Goal: Task Accomplishment & Management: Manage account settings

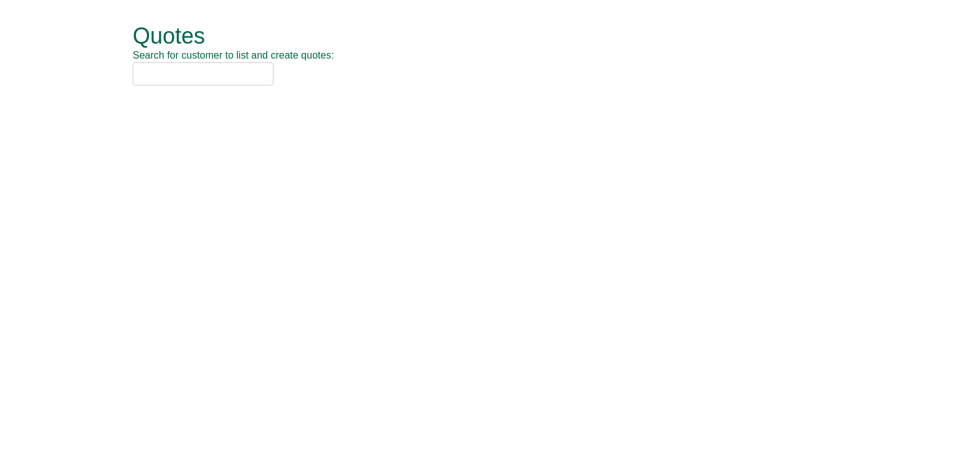
click at [180, 75] on input "text" at bounding box center [203, 73] width 141 height 23
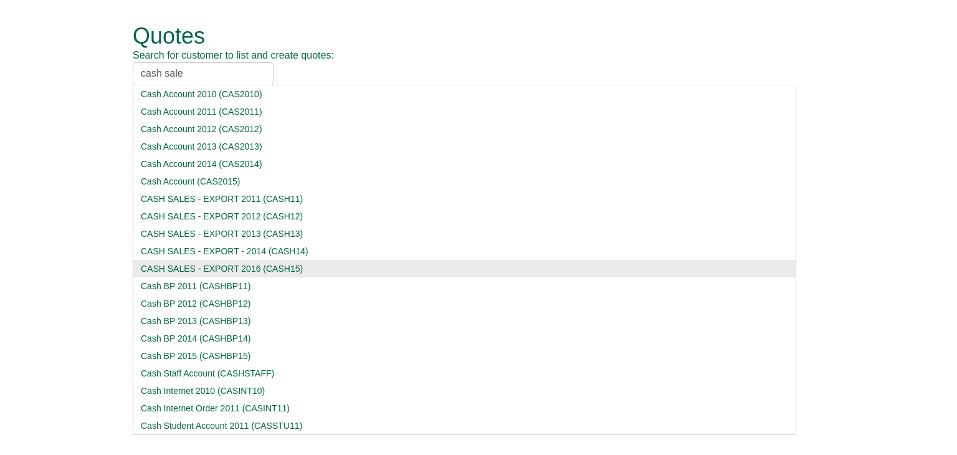
type input "cash sale"
click at [207, 265] on div "CASH SALES - EXPORT 2016 (CASH15)" at bounding box center [464, 268] width 647 height 12
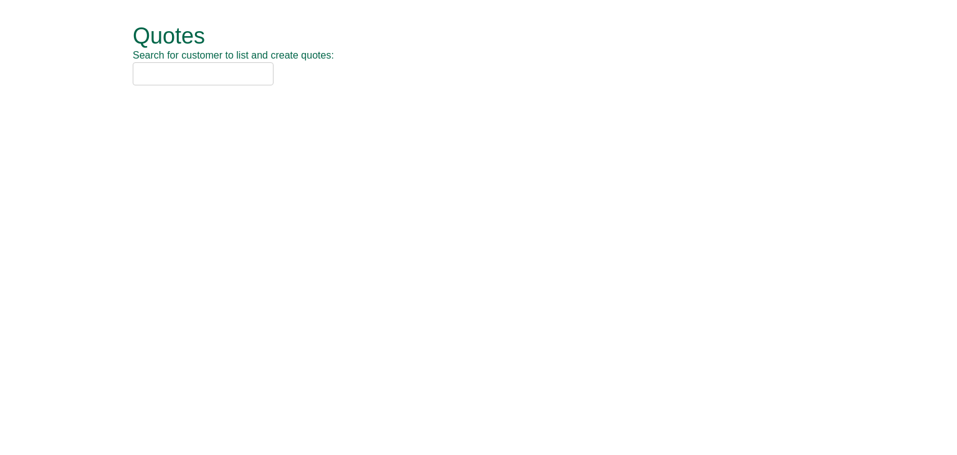
click at [169, 79] on input "text" at bounding box center [203, 73] width 141 height 23
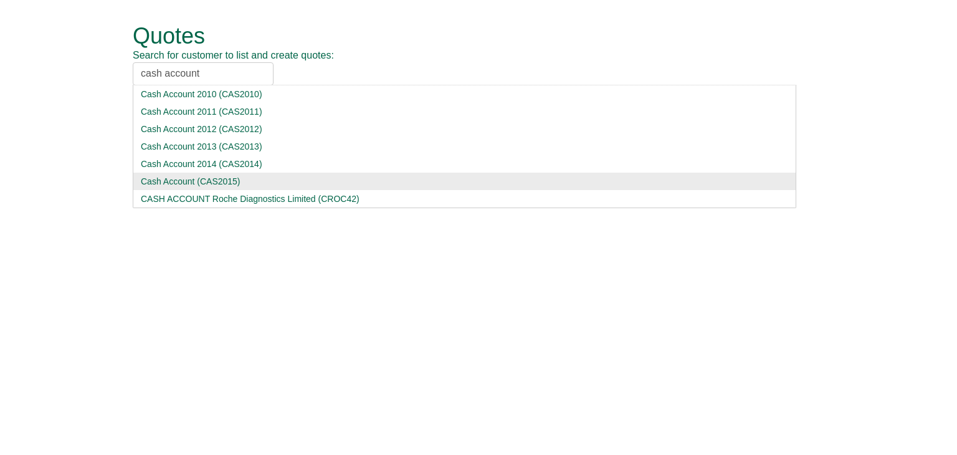
type input "cash account"
click at [194, 176] on div "Cash Account (CAS2015)" at bounding box center [464, 181] width 647 height 12
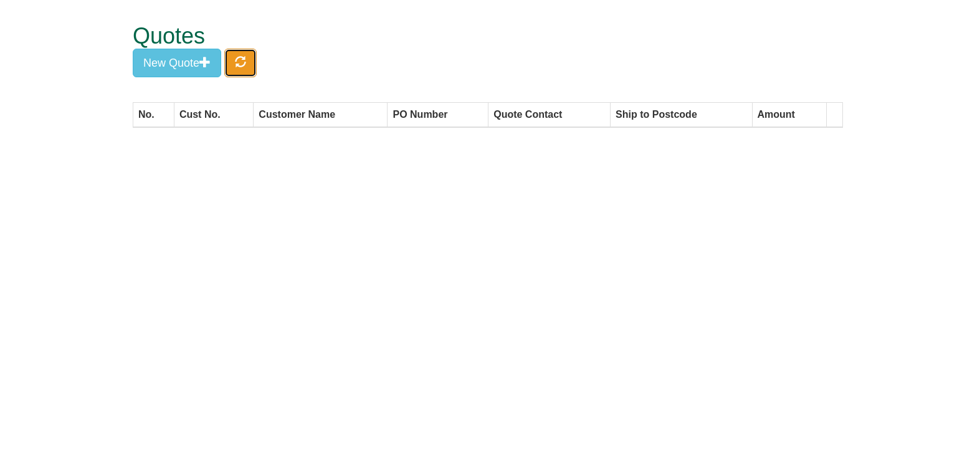
click at [237, 60] on span "button" at bounding box center [240, 61] width 11 height 11
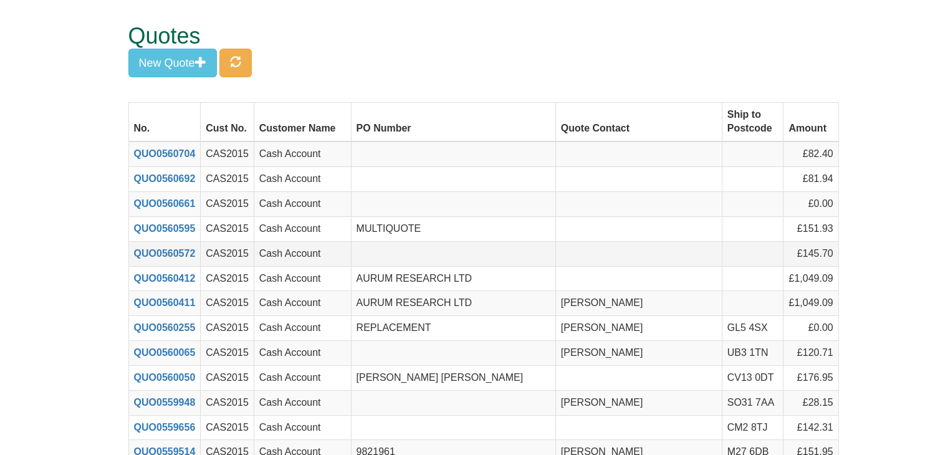
click at [844, 248] on span at bounding box center [849, 253] width 10 height 10
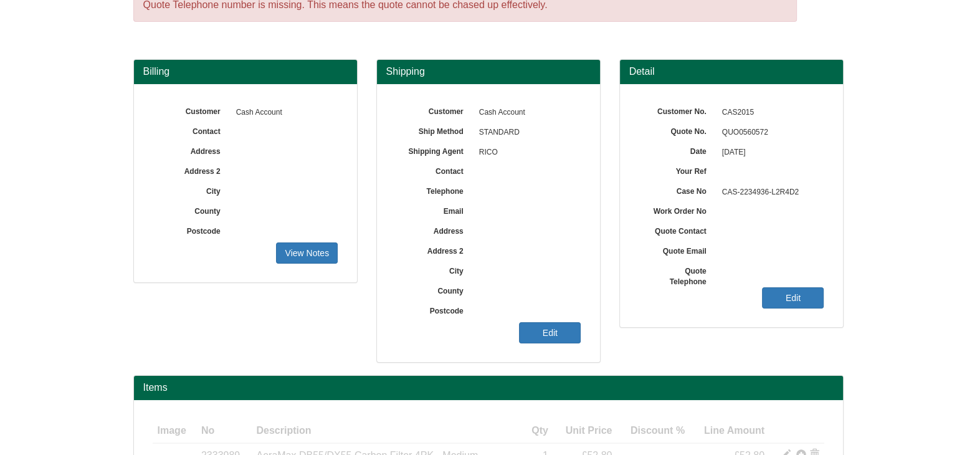
scroll to position [125, 0]
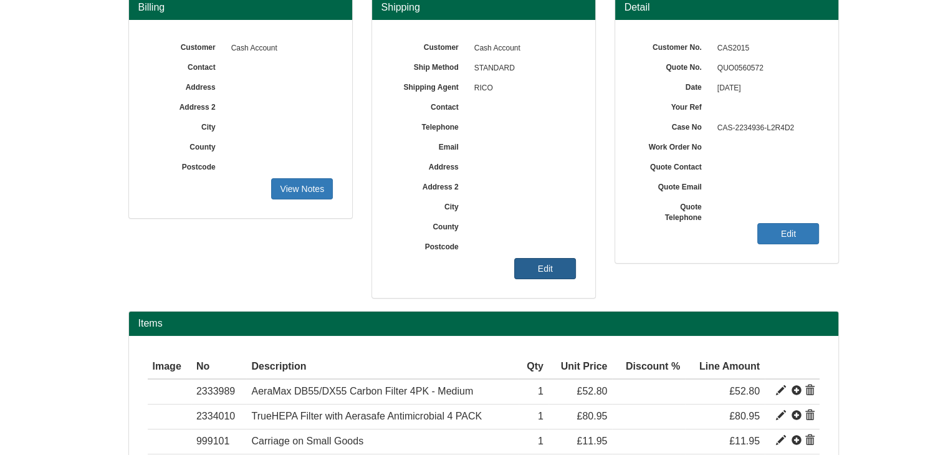
click at [543, 264] on link "Edit" at bounding box center [545, 268] width 62 height 21
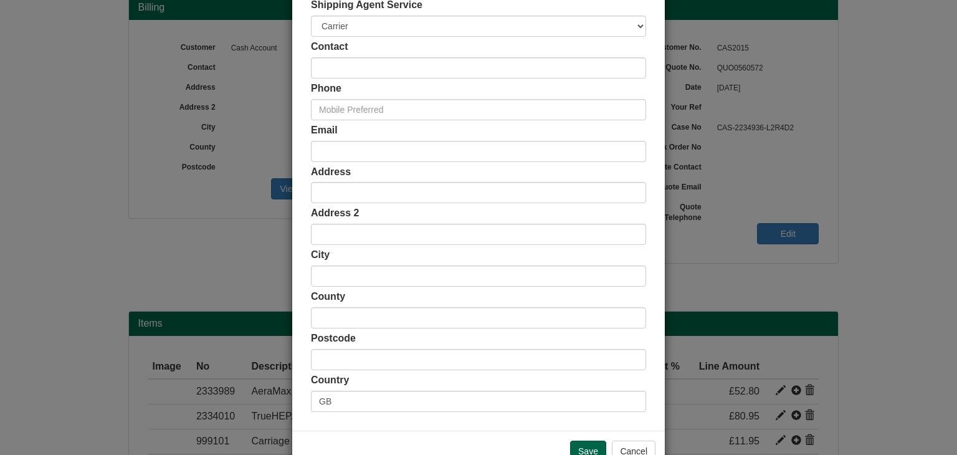
scroll to position [234, 0]
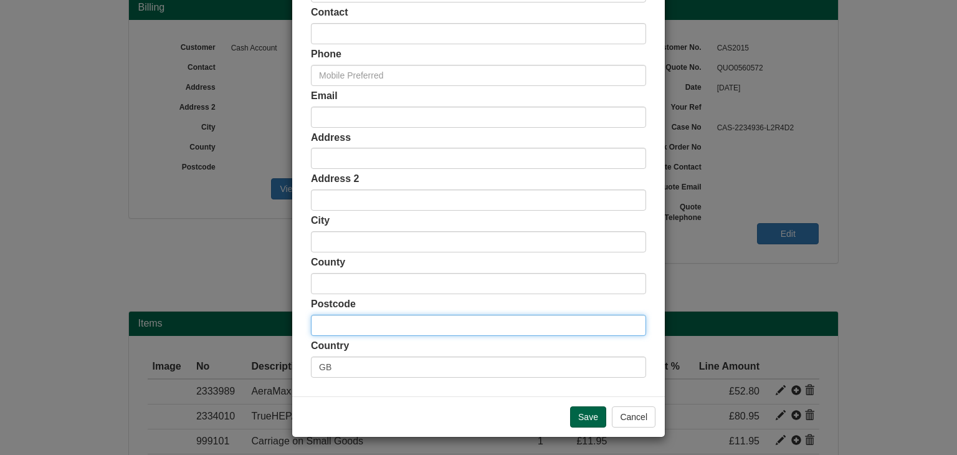
click at [353, 320] on input "text" at bounding box center [478, 325] width 335 height 21
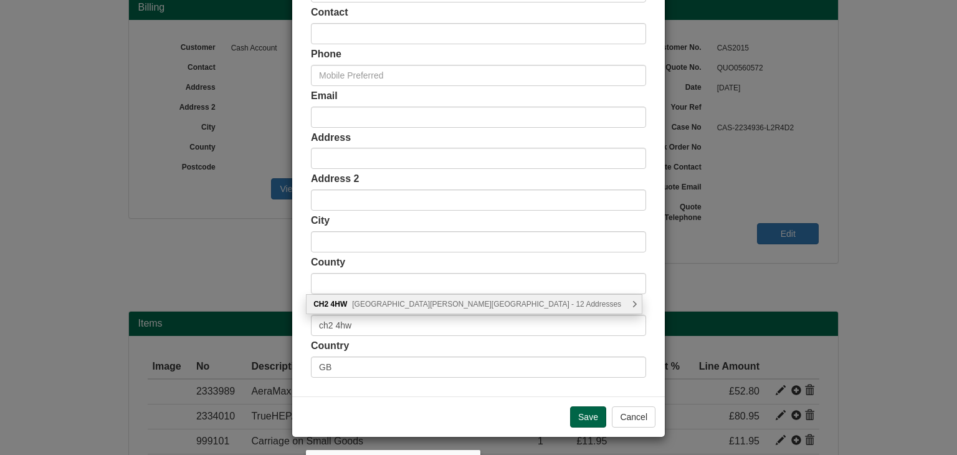
click at [359, 305] on span "Little Stanney Lane, Chester - 12 Addresses" at bounding box center [486, 304] width 269 height 9
type input "CH2 4HW"
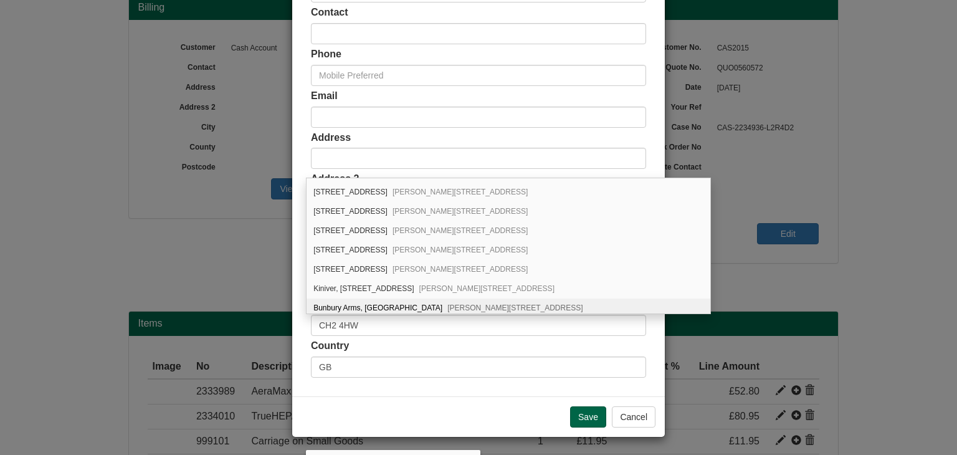
scroll to position [112, 0]
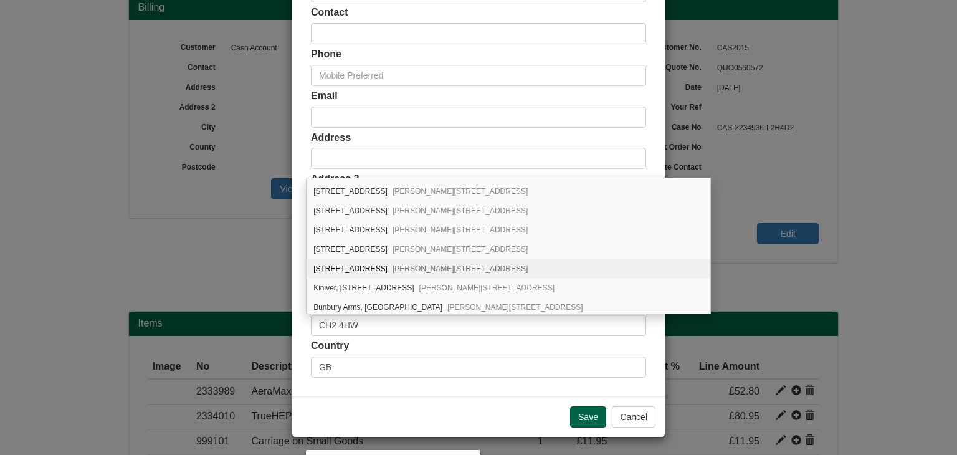
click at [354, 264] on div "11 Little Stanney Lane Stoak, Chester, CH2 4HW" at bounding box center [508, 268] width 403 height 19
type input "[STREET_ADDRESS]"
type input "Stoak"
type input "[PERSON_NAME]"
type input "[GEOGRAPHIC_DATA]"
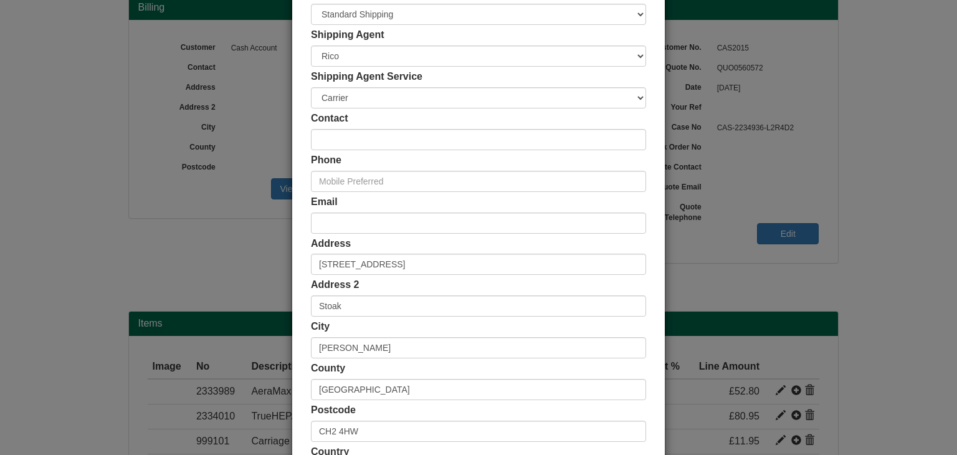
scroll to position [110, 0]
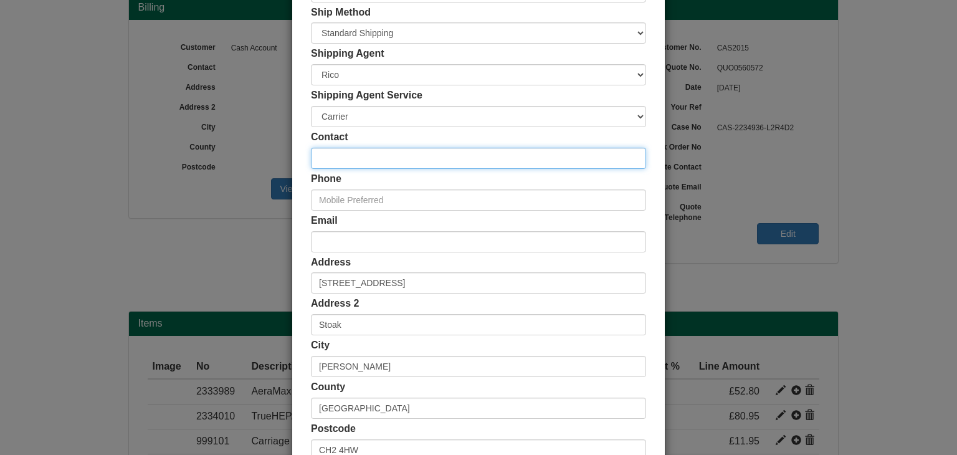
click at [389, 155] on input "text" at bounding box center [478, 158] width 335 height 21
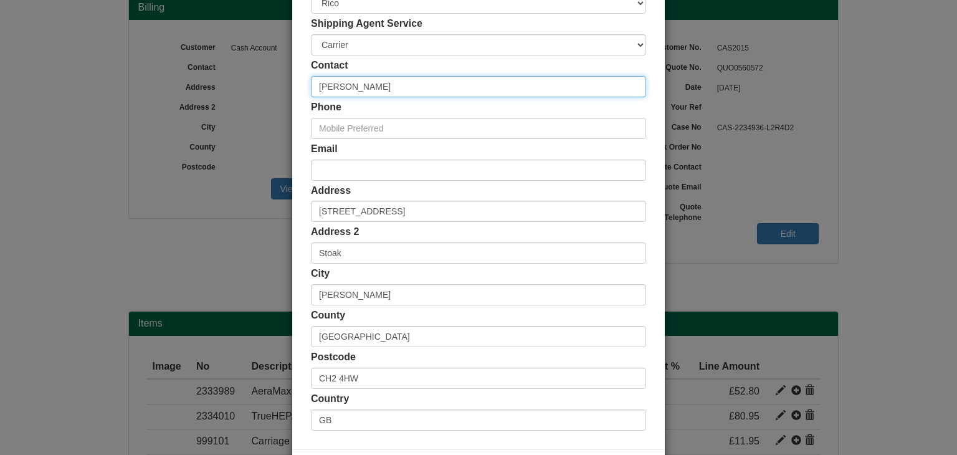
scroll to position [234, 0]
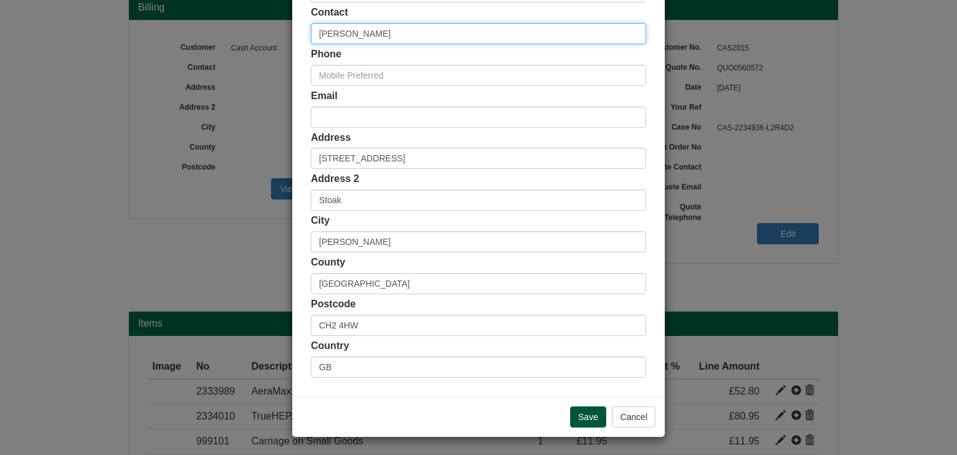
type input "Andy Rigby"
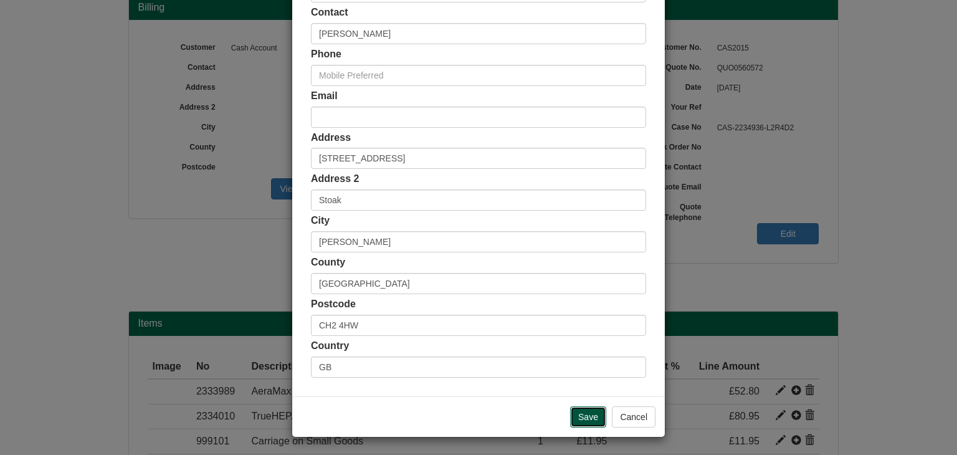
click at [591, 413] on input "Save" at bounding box center [588, 416] width 36 height 21
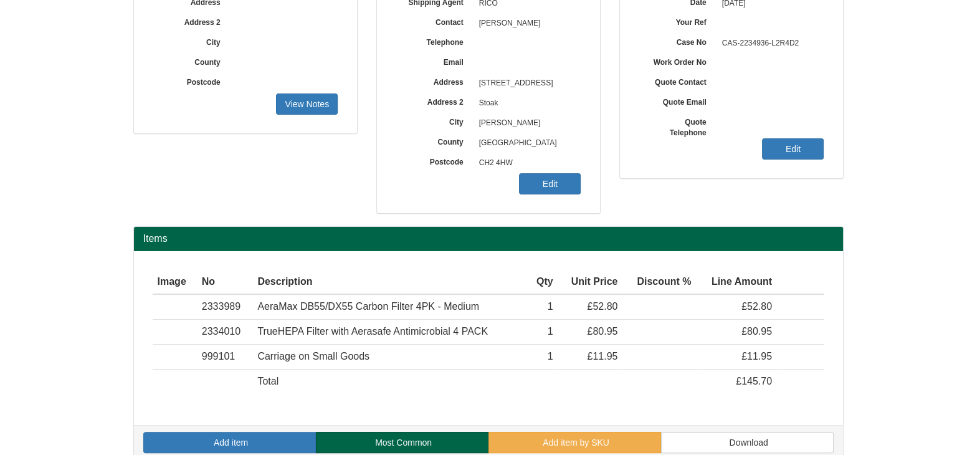
scroll to position [224, 0]
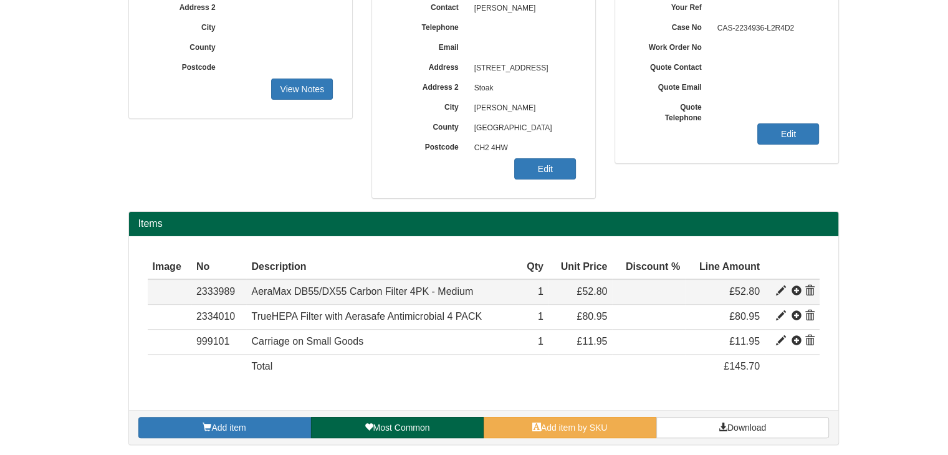
click at [780, 287] on span at bounding box center [781, 291] width 10 height 10
type input "AeraMax DB55/DX55 Carbon Filter 4PK - Medium"
type input "6.93"
type input "52.80"
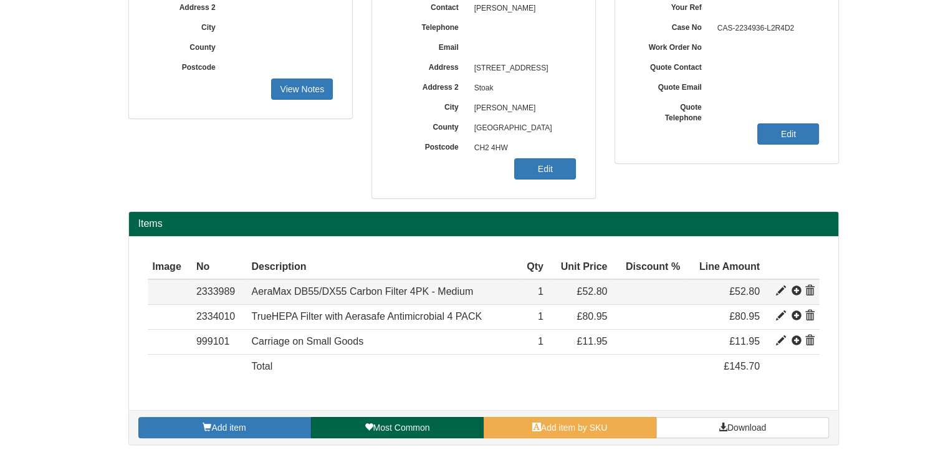
type input "1"
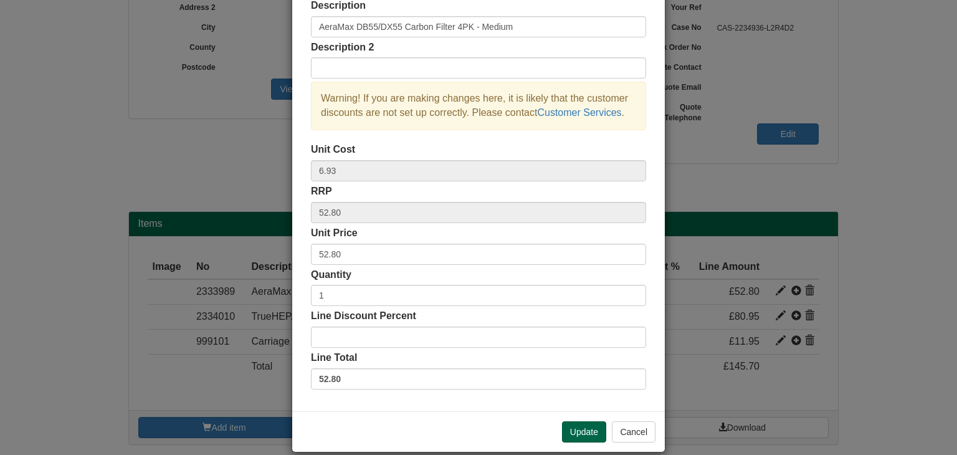
scroll to position [90, 0]
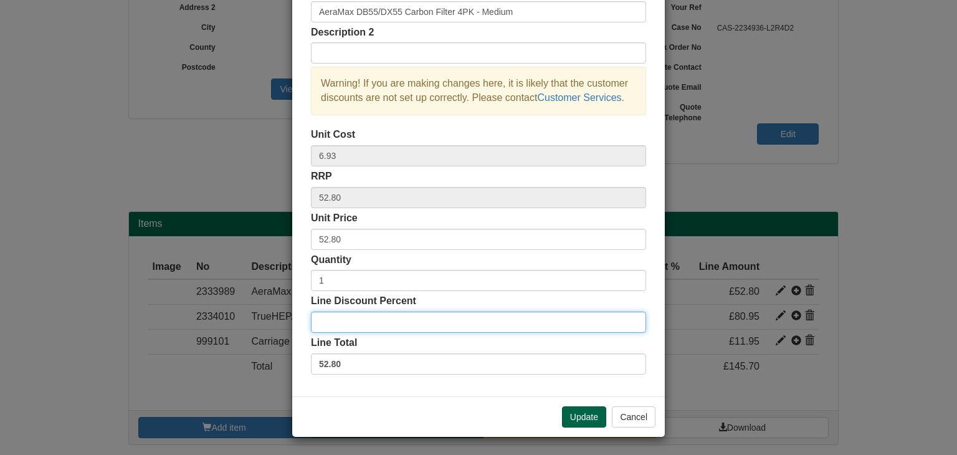
click at [351, 317] on input "Line Discount Percent" at bounding box center [478, 322] width 335 height 21
type input "8"
type input "9"
type input "80"
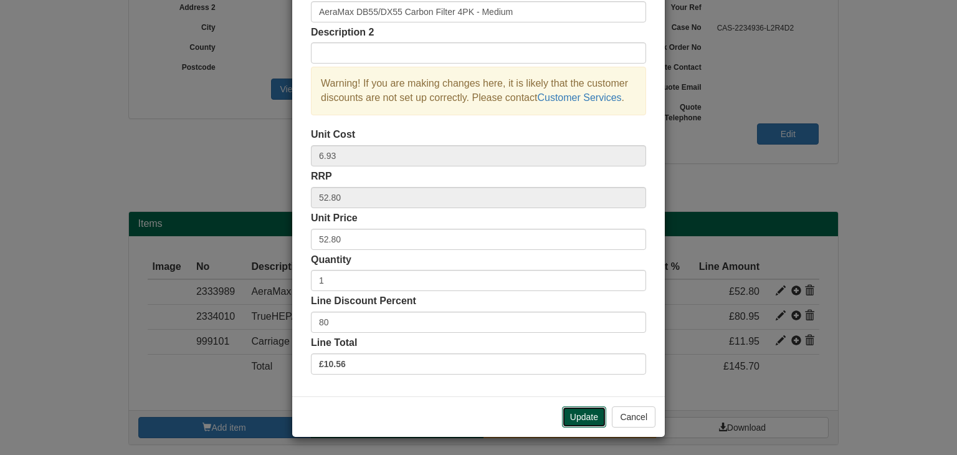
click at [581, 411] on button "Update" at bounding box center [584, 416] width 44 height 21
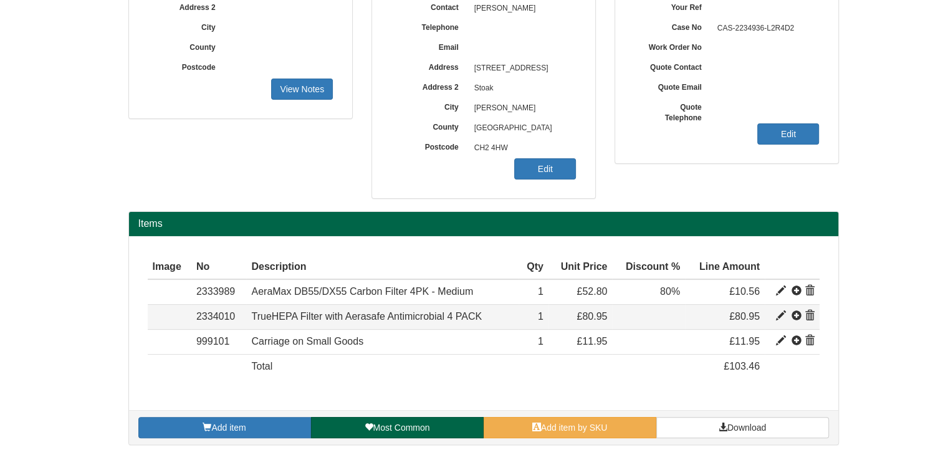
click at [782, 311] on span at bounding box center [781, 316] width 10 height 10
type input "TrueHEPA Filter with Aerasafe Antimicrobial 4 PACK"
type input "Treatment - Medium"
type input "9.73"
type input "80.95"
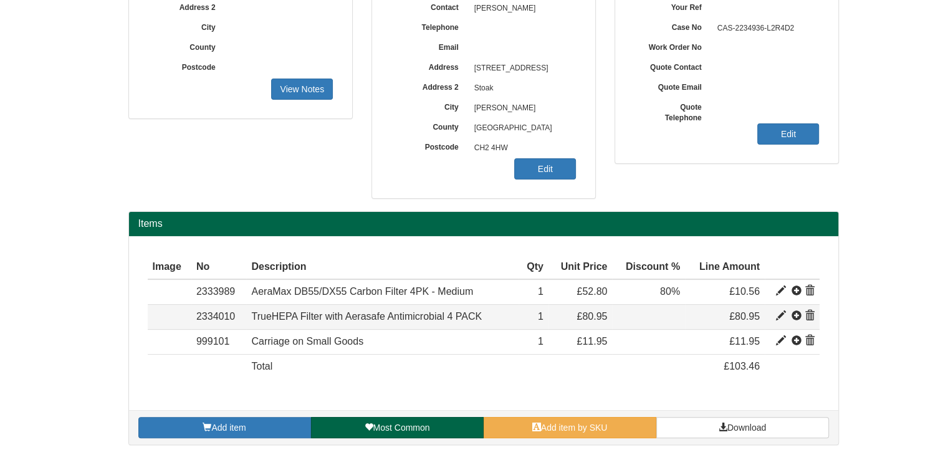
type input "80.95"
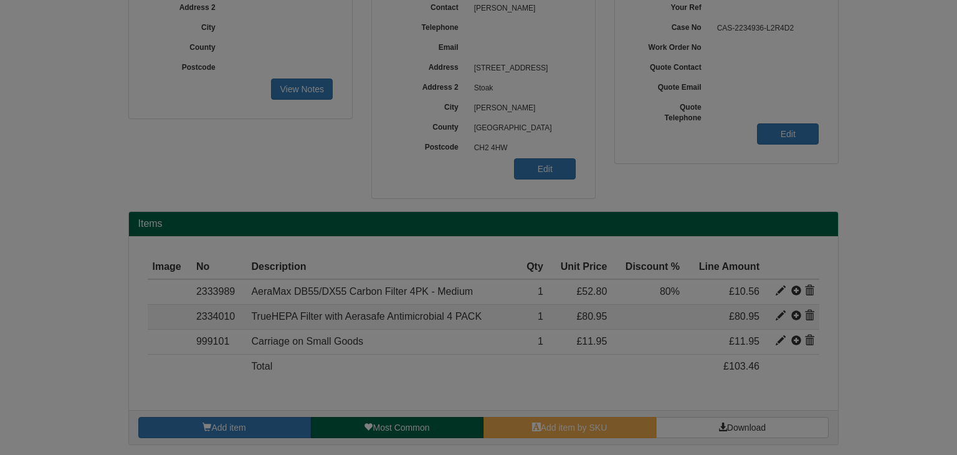
scroll to position [0, 0]
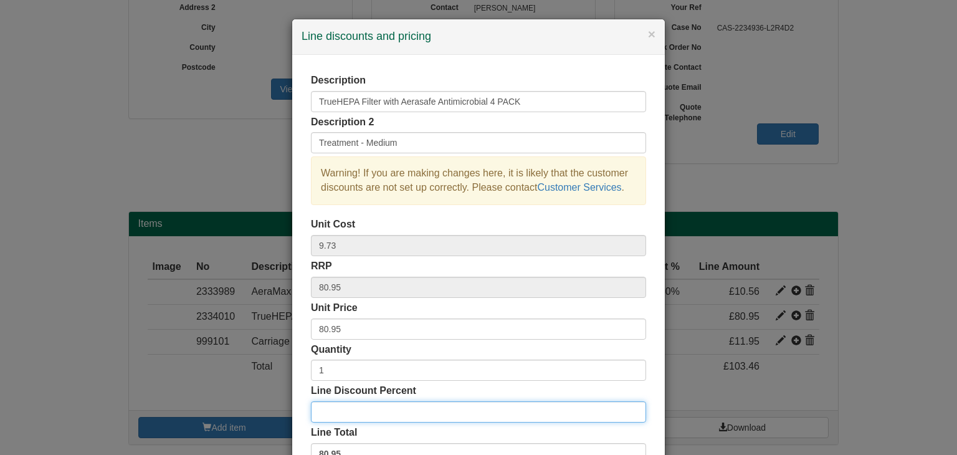
click at [339, 413] on input "Line Discount Percent" at bounding box center [478, 411] width 335 height 21
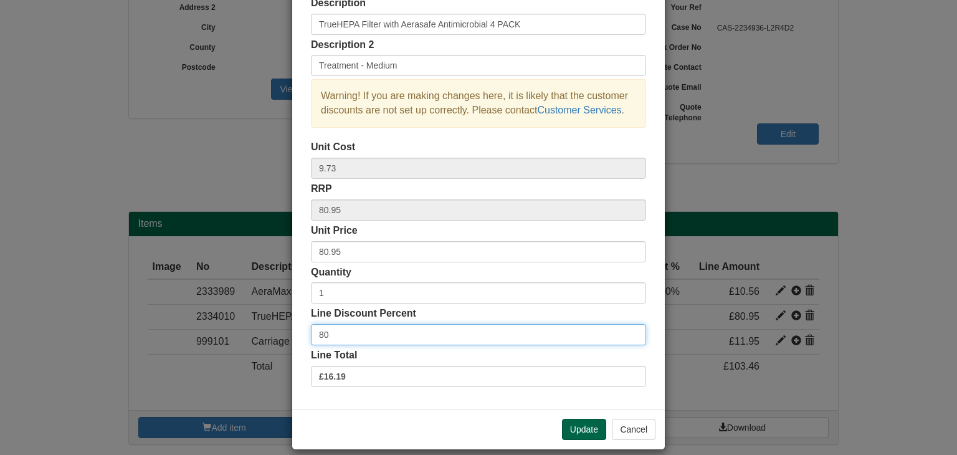
scroll to position [90, 0]
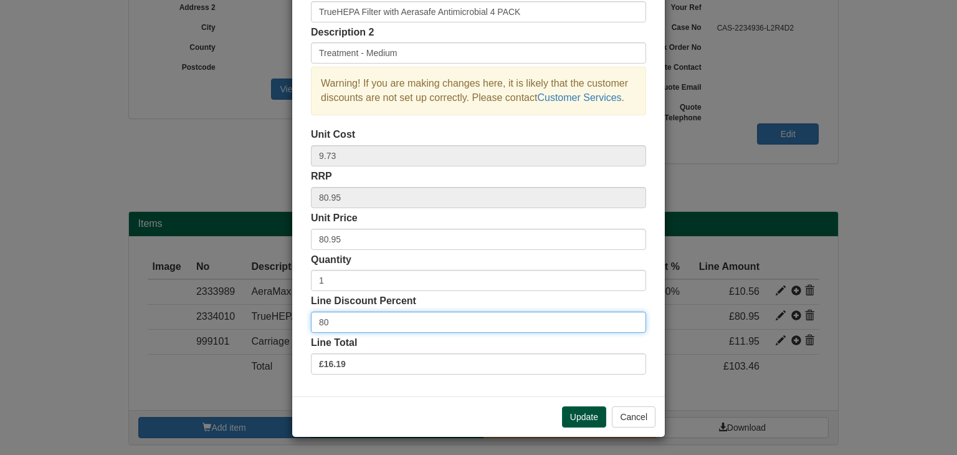
type input "80"
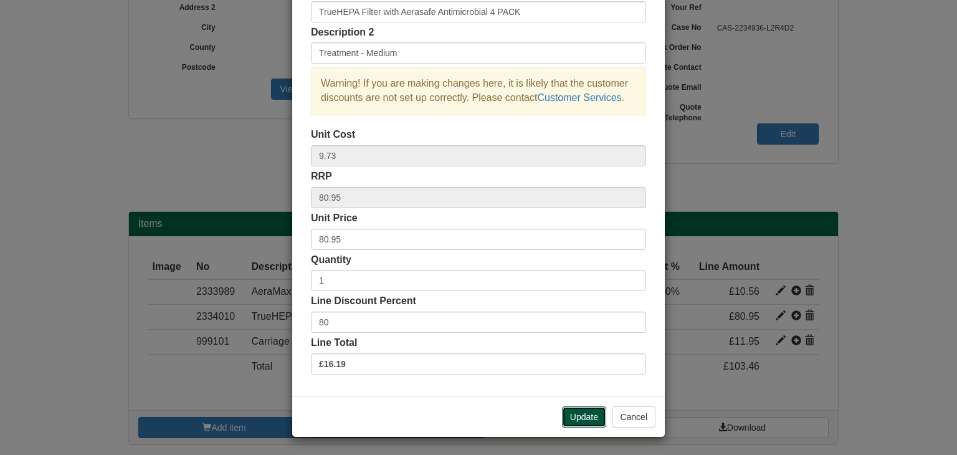
click at [577, 416] on button "Update" at bounding box center [584, 416] width 44 height 21
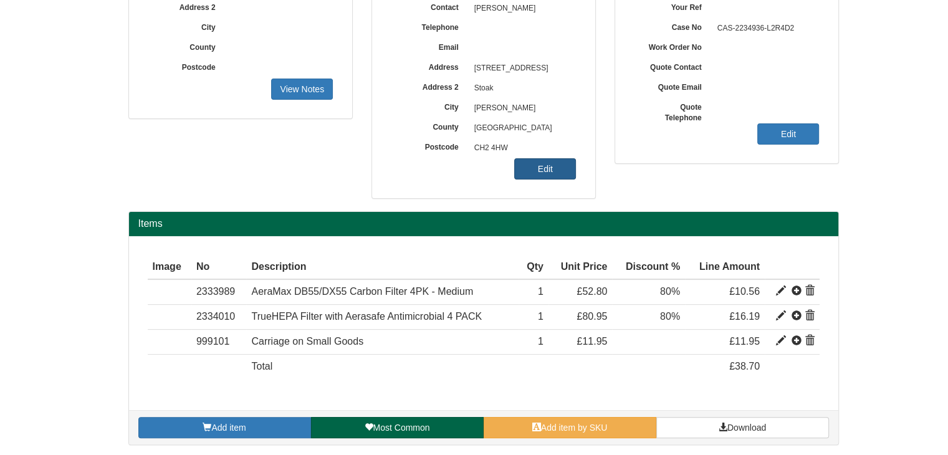
click at [541, 165] on link "Edit" at bounding box center [545, 168] width 62 height 21
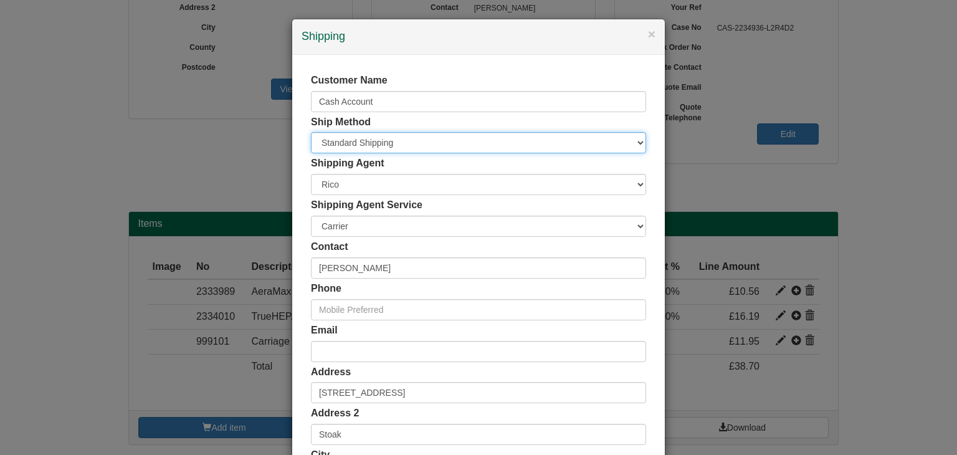
click at [471, 146] on select "Free of Charge £5 Flat Rate £7.50 Flat Rate £10 Flat Rate BESPOKE2 BESPOKE3 BES…" at bounding box center [478, 142] width 335 height 21
select select "FOC"
click at [311, 132] on select "Free of Charge £5 Flat Rate £7.50 Flat Rate £10 Flat Rate BESPOKE2 BESPOKE3 BES…" at bounding box center [478, 142] width 335 height 21
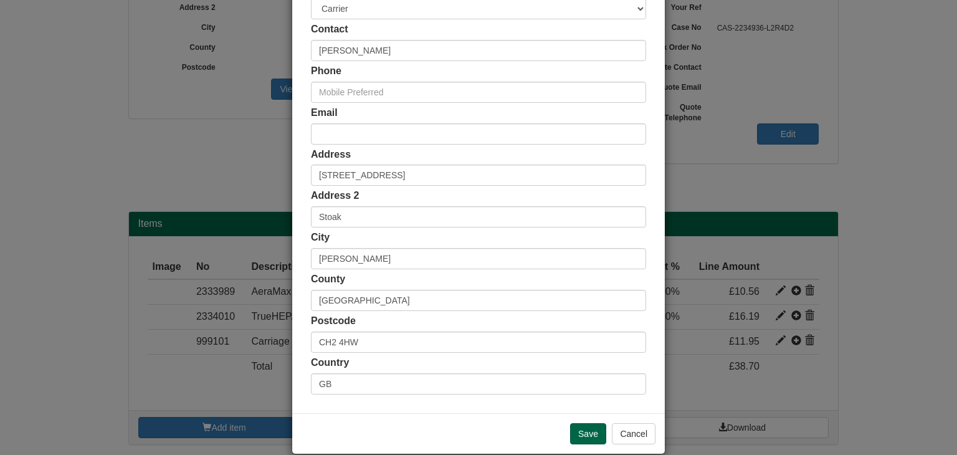
scroll to position [234, 0]
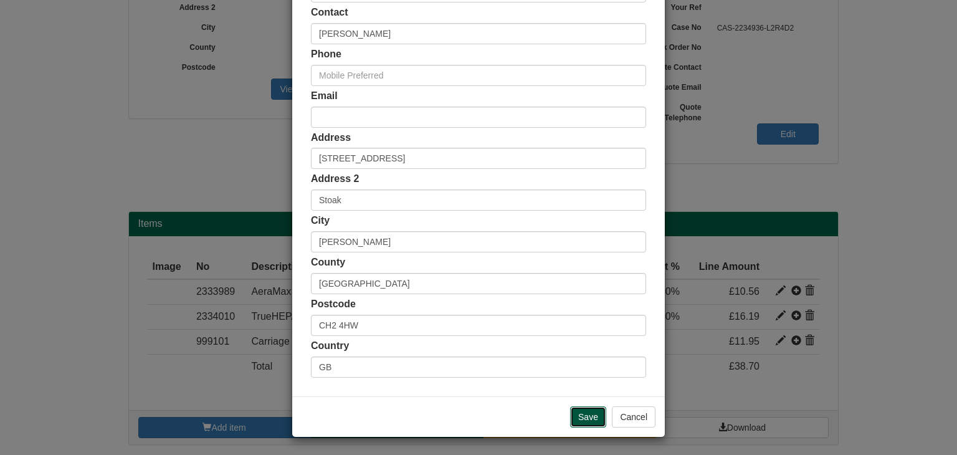
click at [585, 418] on input "Save" at bounding box center [588, 416] width 36 height 21
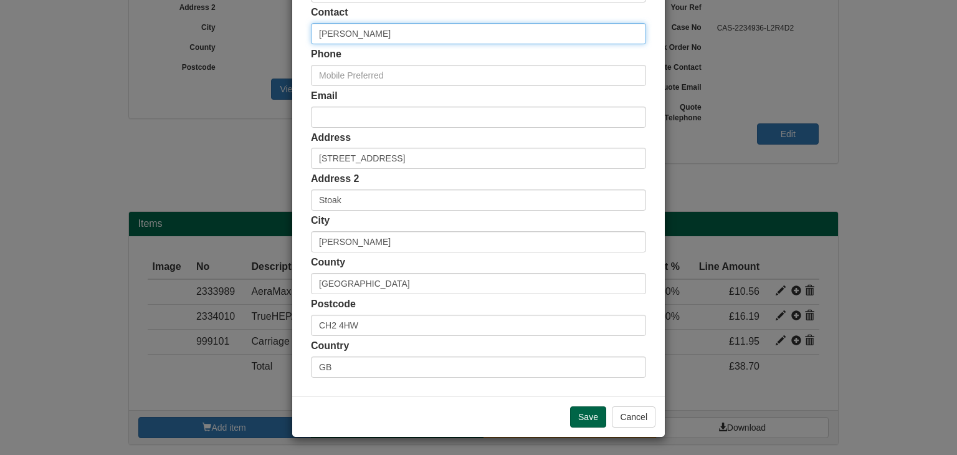
drag, startPoint x: 361, startPoint y: 33, endPoint x: 274, endPoint y: 28, distance: 87.4
click at [274, 28] on div "× Shipping Customer Name Cash Account Ship Method Free of Charge £5 Flat Rate £…" at bounding box center [478, 227] width 957 height 455
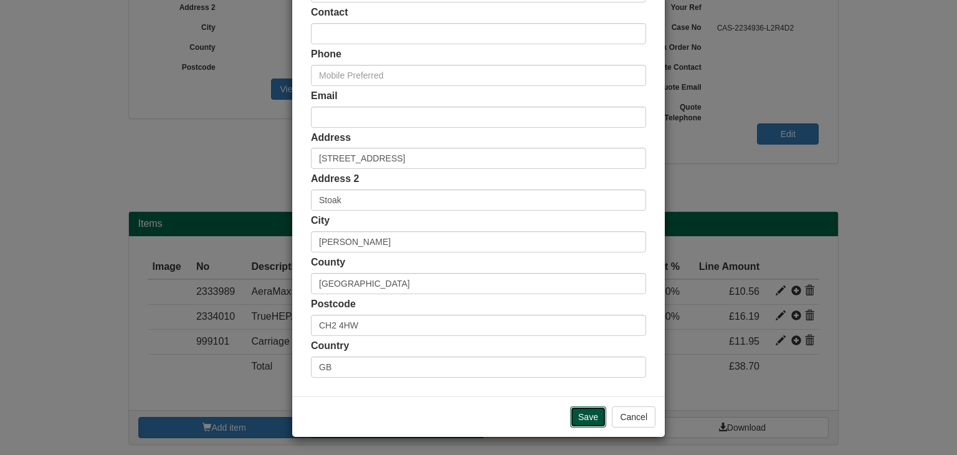
click at [582, 415] on input "Save" at bounding box center [588, 416] width 36 height 21
click at [625, 411] on button "Cancel" at bounding box center [634, 416] width 44 height 21
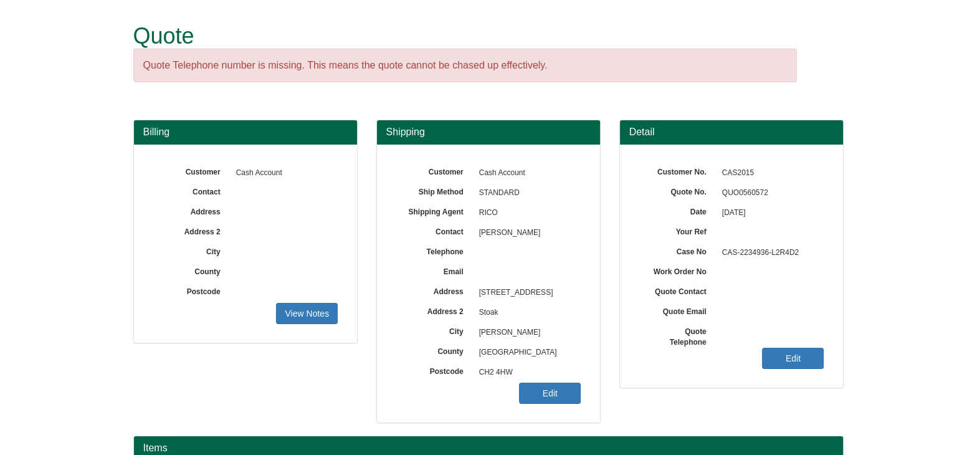
scroll to position [220, 0]
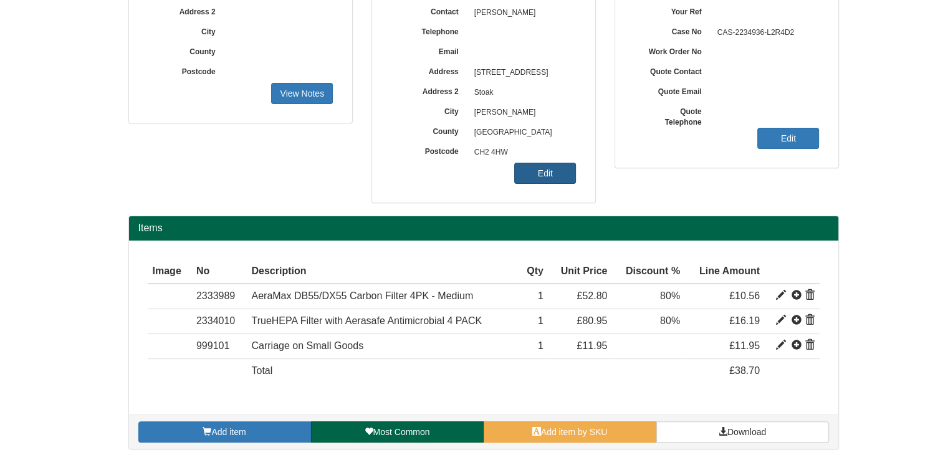
click at [536, 173] on link "Edit" at bounding box center [545, 173] width 62 height 21
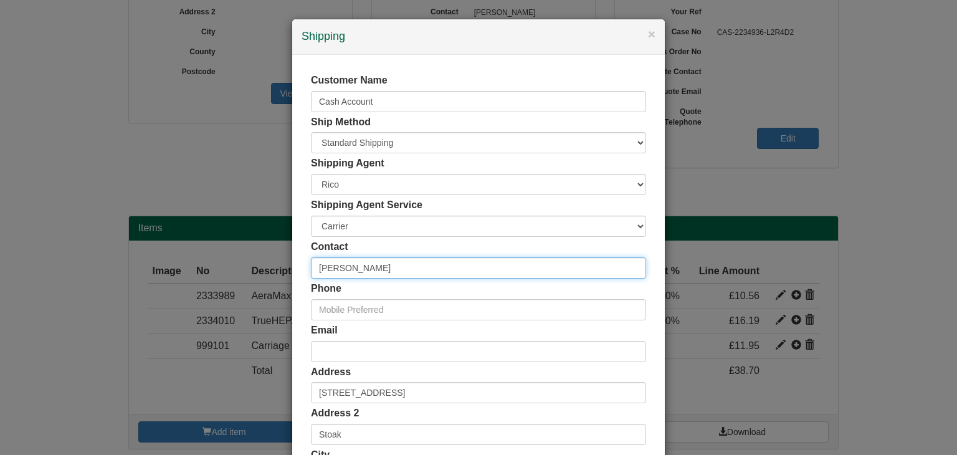
drag, startPoint x: 383, startPoint y: 265, endPoint x: 292, endPoint y: 274, distance: 91.4
click at [292, 274] on div "Customer Name Cash Account Ship Method Free of Charge £5 Flat Rate £7.50 Flat R…" at bounding box center [478, 343] width 373 height 576
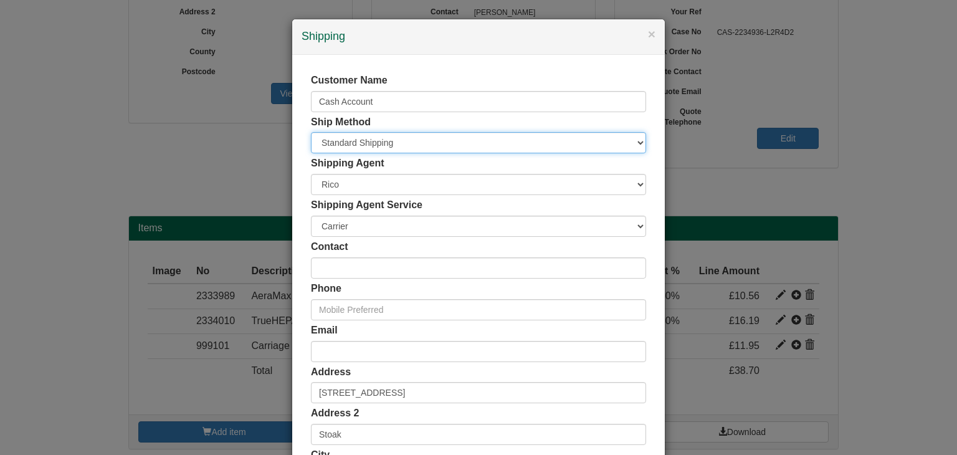
click at [351, 149] on select "Free of Charge £5 Flat Rate £7.50 Flat Rate £10 Flat Rate BESPOKE2 BESPOKE3 BES…" at bounding box center [478, 142] width 335 height 21
select select "FOC"
click at [311, 132] on select "Free of Charge £5 Flat Rate £7.50 Flat Rate £10 Flat Rate BESPOKE2 BESPOKE3 BES…" at bounding box center [478, 142] width 335 height 21
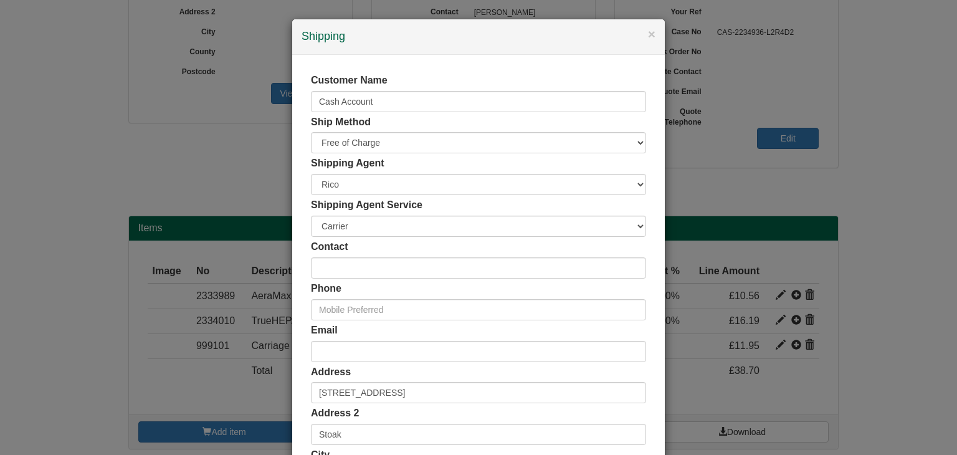
click at [292, 217] on div "Customer Name Cash Account Ship Method Free of Charge £5 Flat Rate £7.50 Flat R…" at bounding box center [478, 343] width 373 height 576
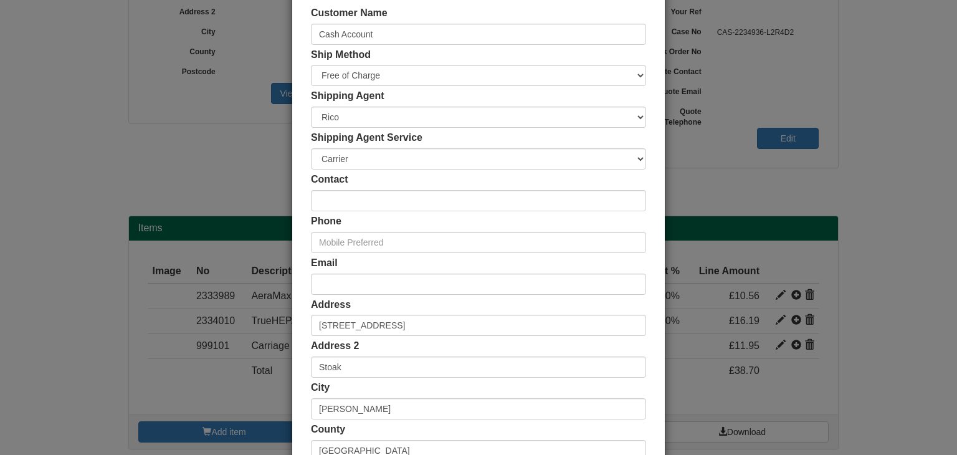
scroll to position [234, 0]
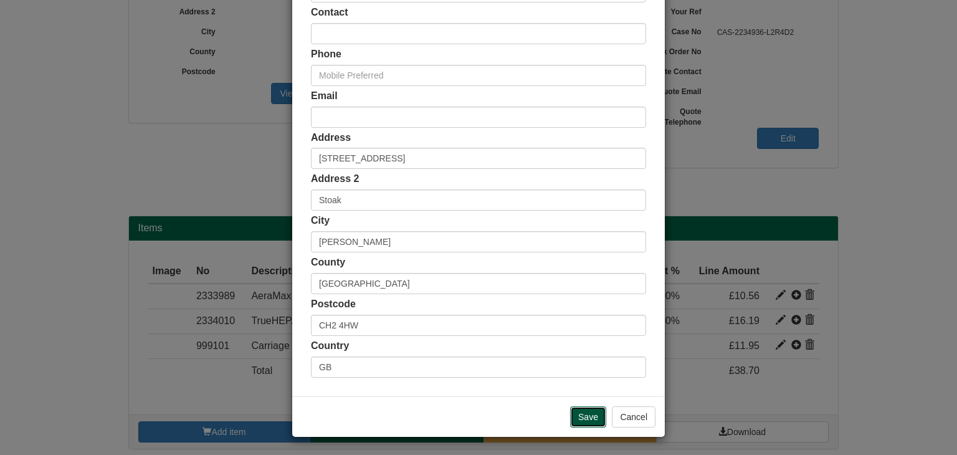
click at [578, 414] on input "Save" at bounding box center [588, 416] width 36 height 21
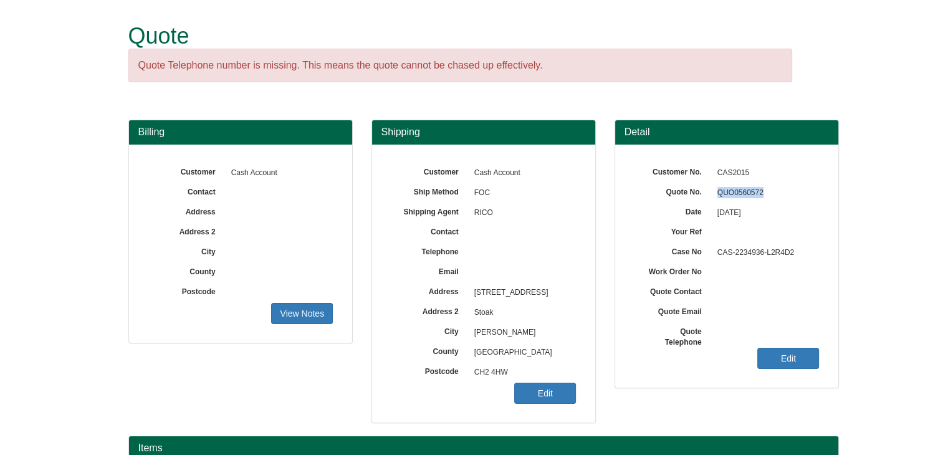
drag, startPoint x: 764, startPoint y: 193, endPoint x: 712, endPoint y: 193, distance: 52.3
click at [712, 193] on span "QUO0560572" at bounding box center [765, 193] width 108 height 20
copy span "QUO0560572"
